Goal: Navigation & Orientation: Find specific page/section

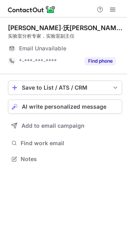
scroll to position [153, 127]
